Goal: Check status

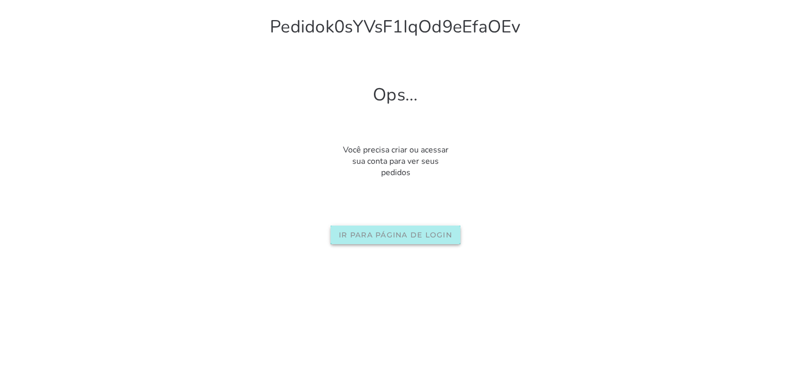
click at [400, 242] on button "Ir para página de login" at bounding box center [396, 235] width 130 height 19
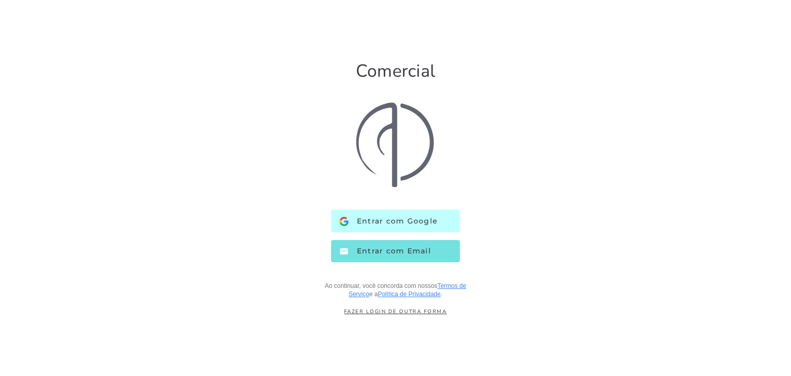
click at [398, 222] on span "Entrar com Google" at bounding box center [393, 221] width 89 height 10
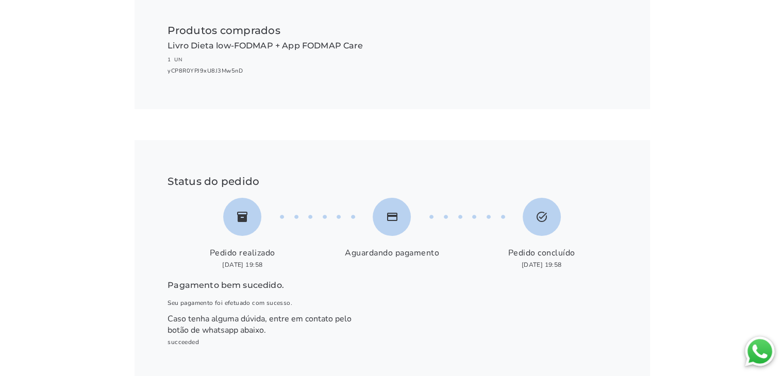
scroll to position [163, 0]
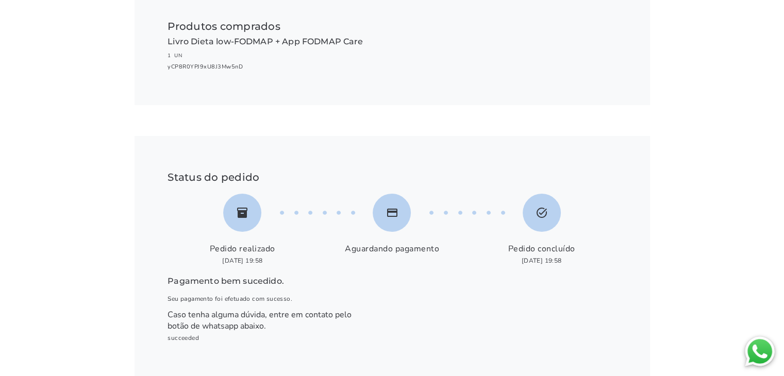
click at [0, 0] on slot "payment" at bounding box center [0, 0] width 0 height 0
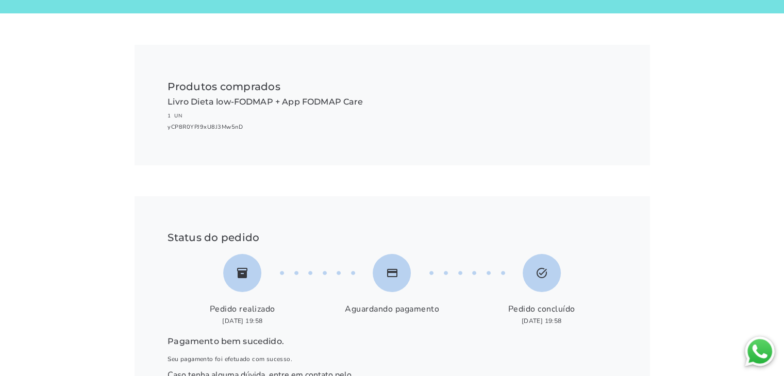
scroll to position [0, 0]
